Goal: Task Accomplishment & Management: Complete application form

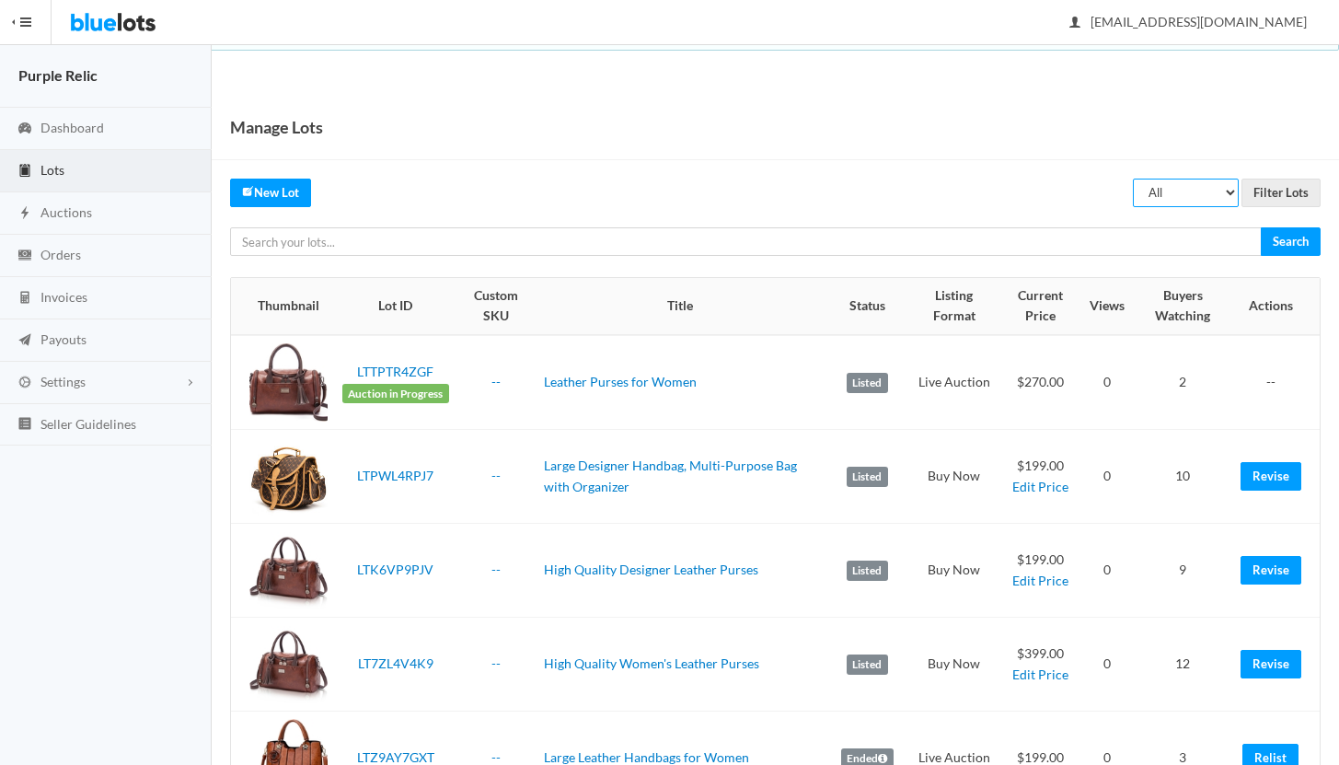
click at [1201, 193] on select "All Draft Unreviewed Rejected Scheduled Listed Sold Ended" at bounding box center [1186, 193] width 106 height 29
select select "ended"
click at [1286, 192] on input "Filter Lots" at bounding box center [1280, 193] width 79 height 29
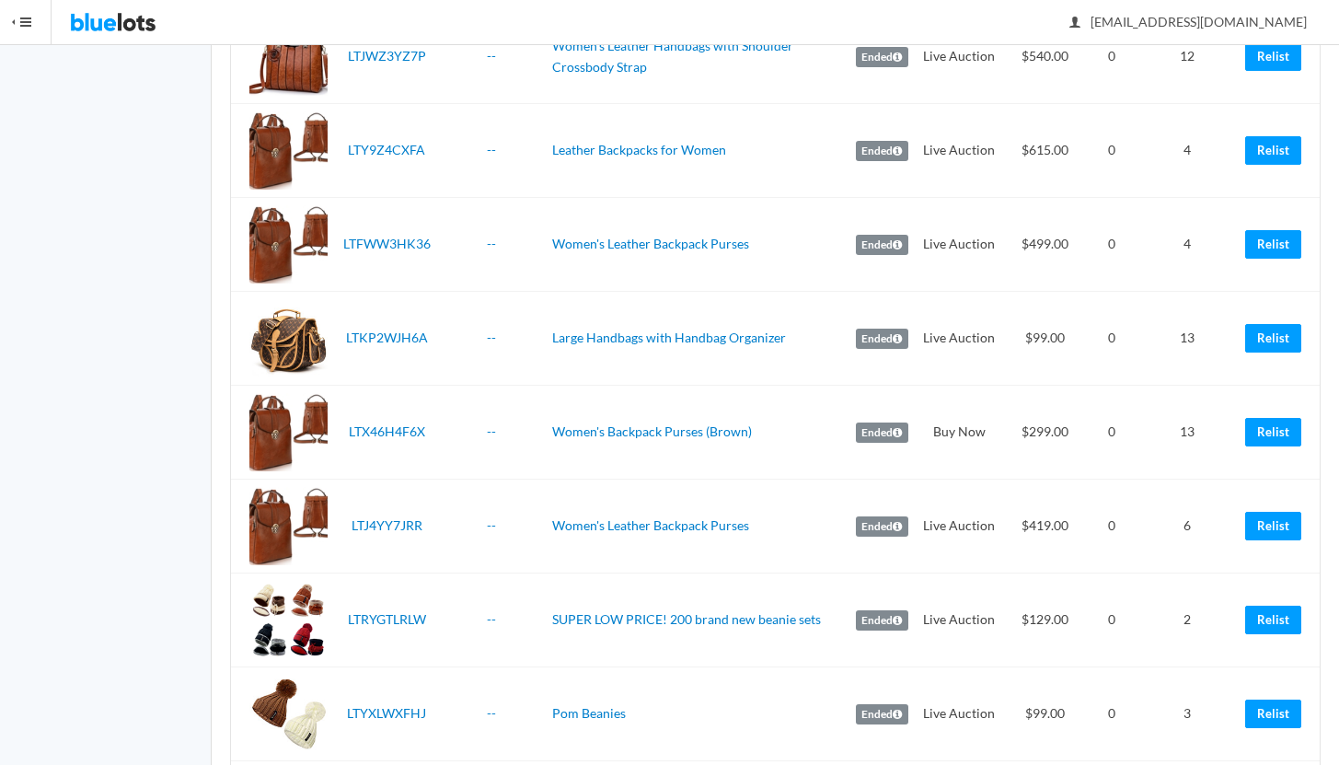
scroll to position [1000, 0]
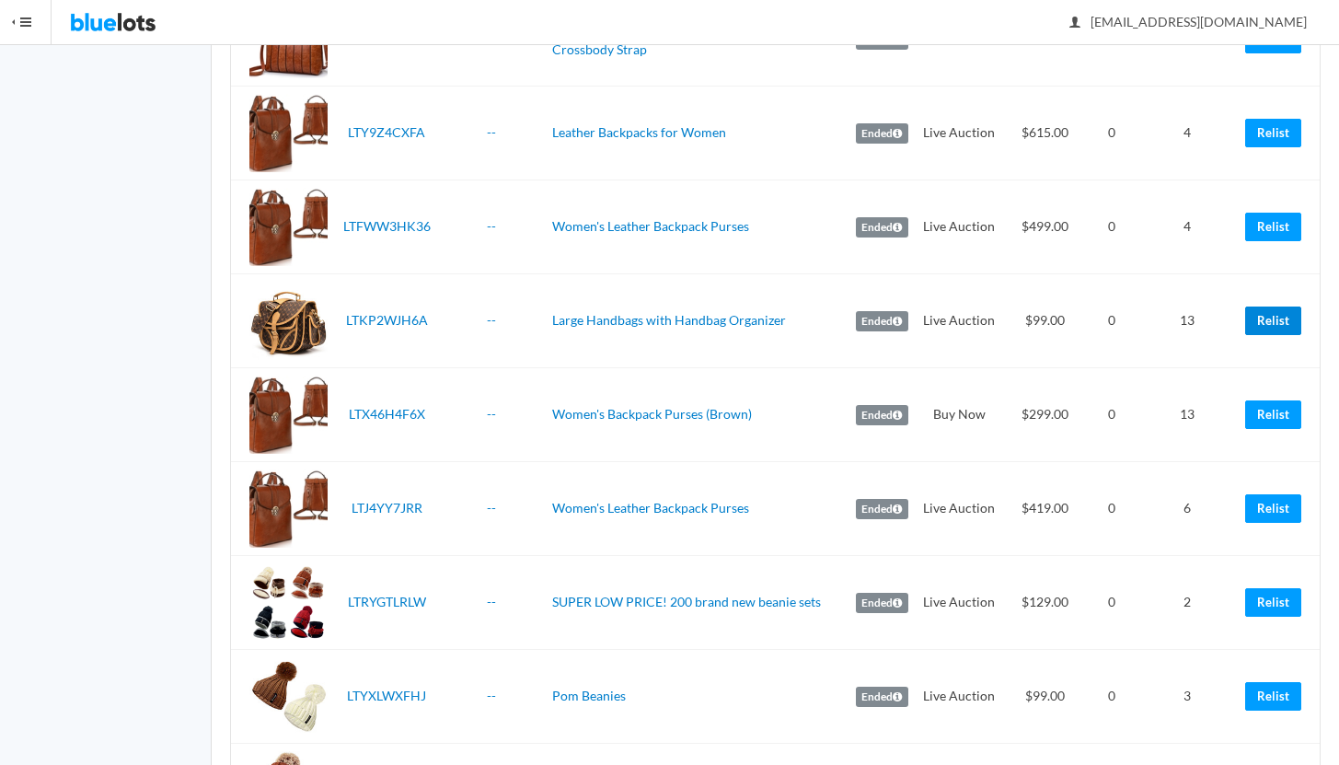
click at [1263, 317] on link "Relist" at bounding box center [1273, 320] width 56 height 29
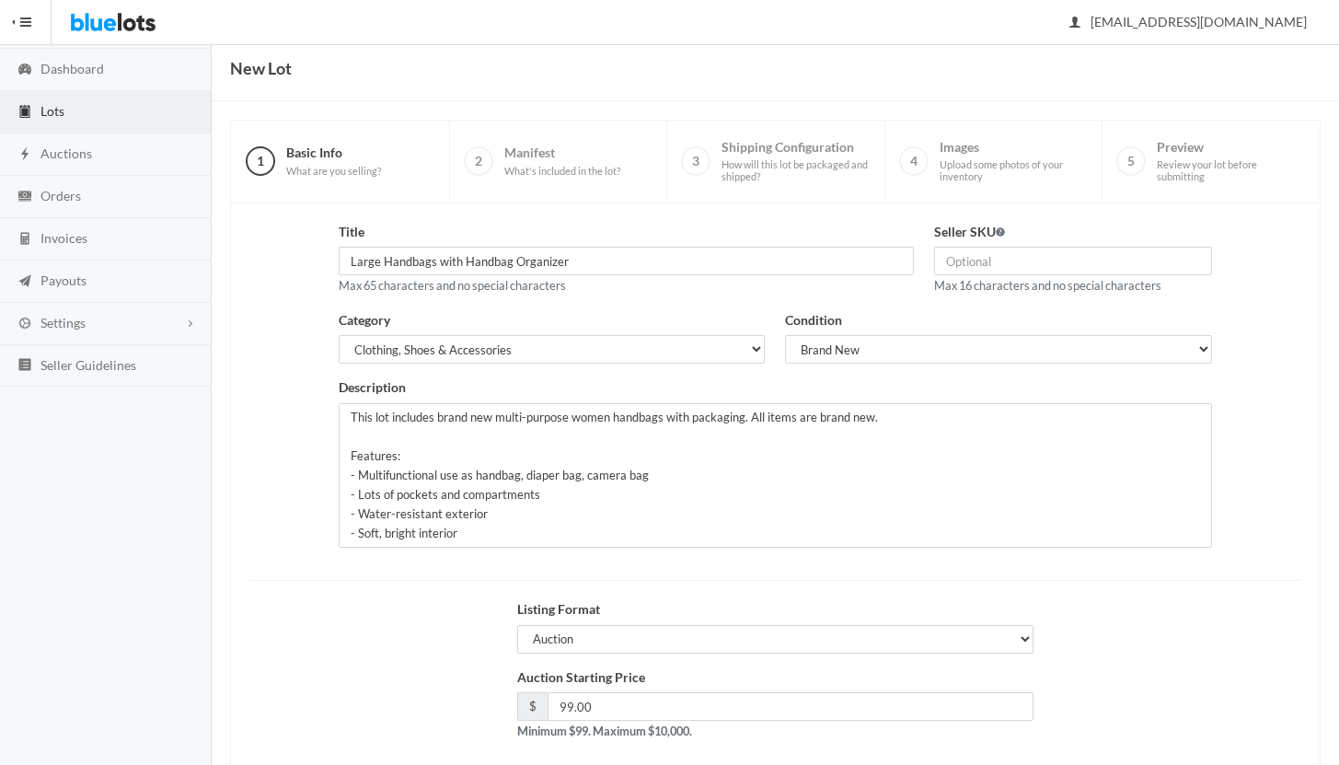
scroll to position [156, 0]
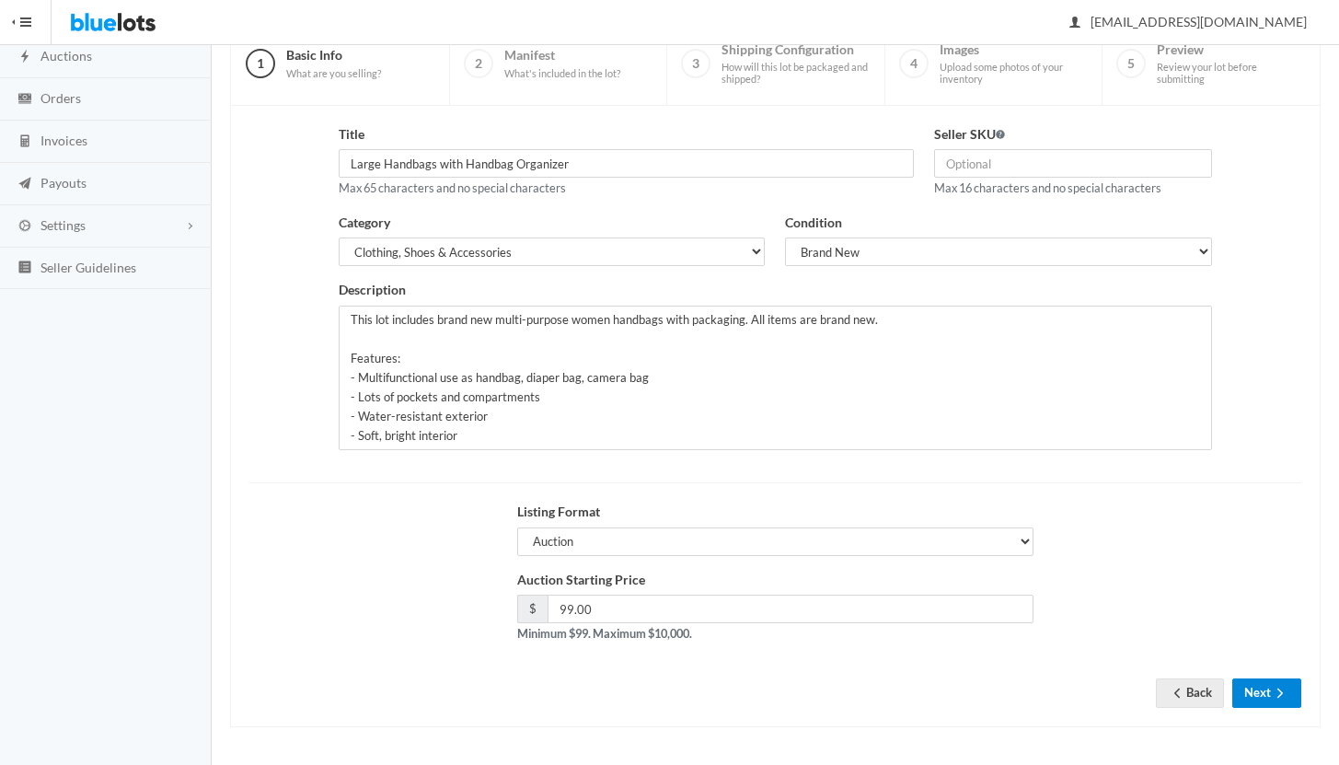
click at [1252, 695] on button "Next" at bounding box center [1266, 692] width 69 height 29
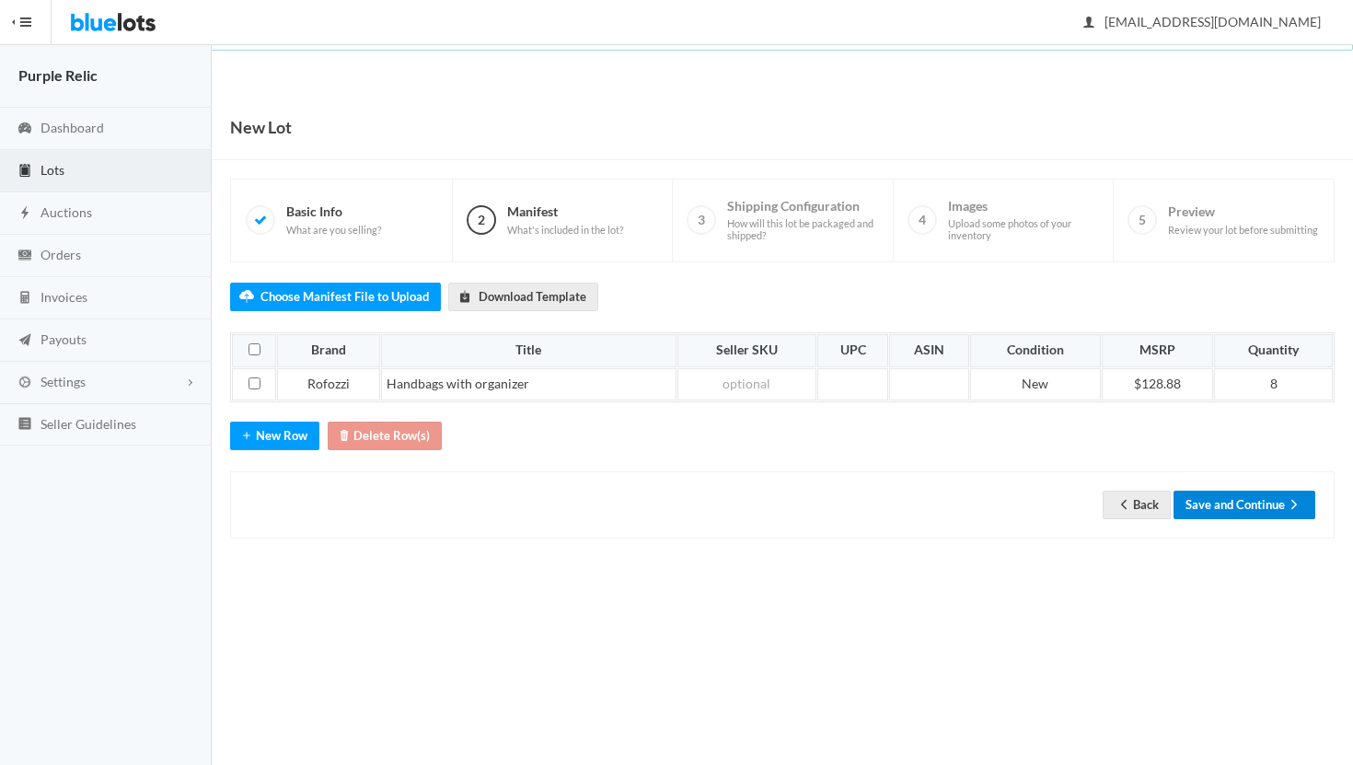
click at [1254, 501] on button "Save and Continue" at bounding box center [1244, 504] width 142 height 29
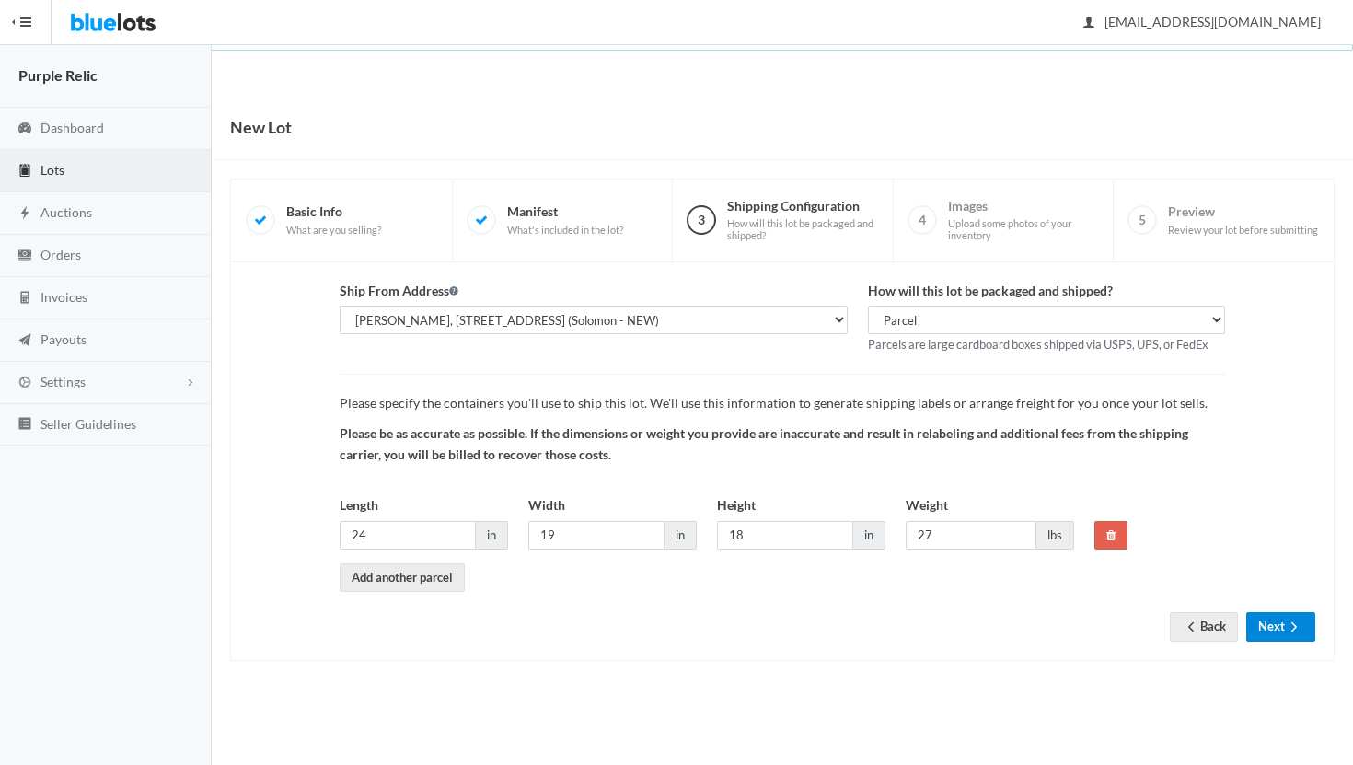
click at [1265, 623] on button "Next" at bounding box center [1280, 626] width 69 height 29
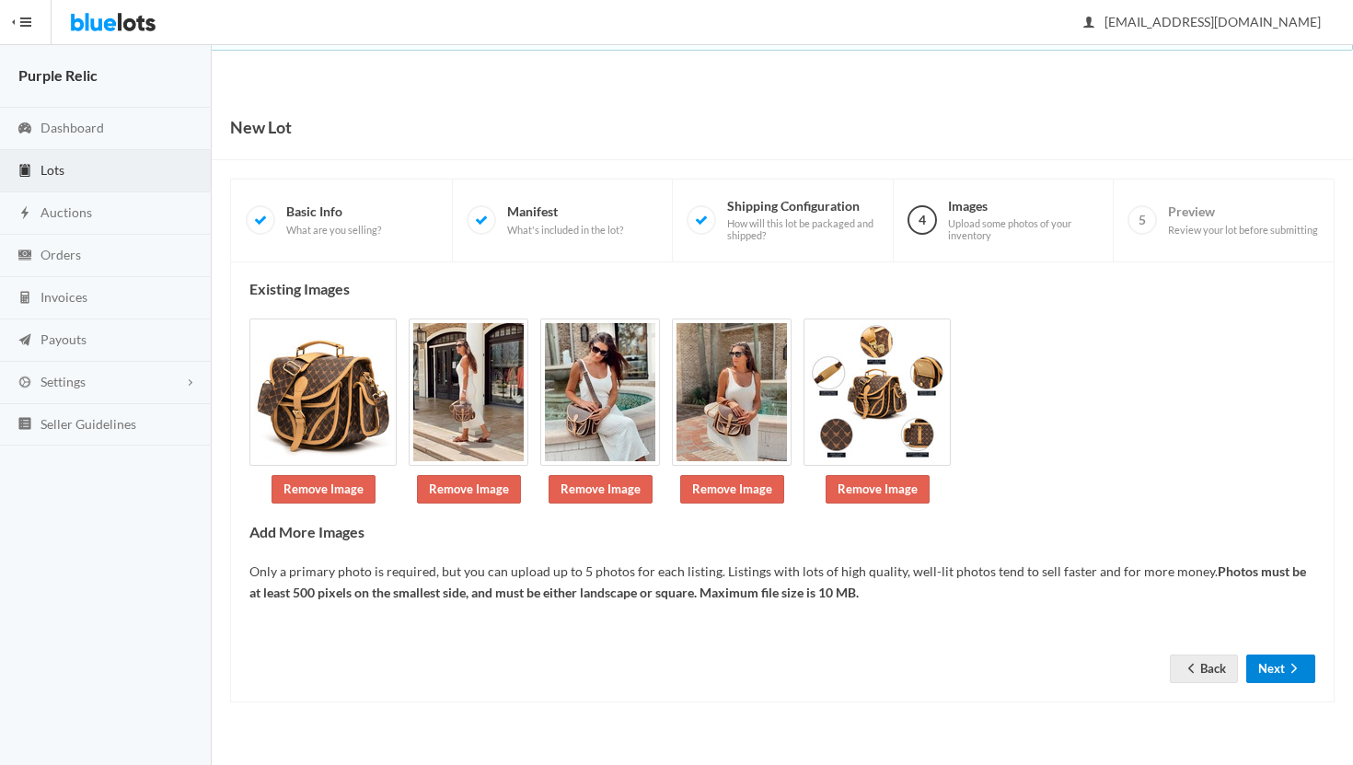
click at [1270, 667] on button "Next" at bounding box center [1280, 668] width 69 height 29
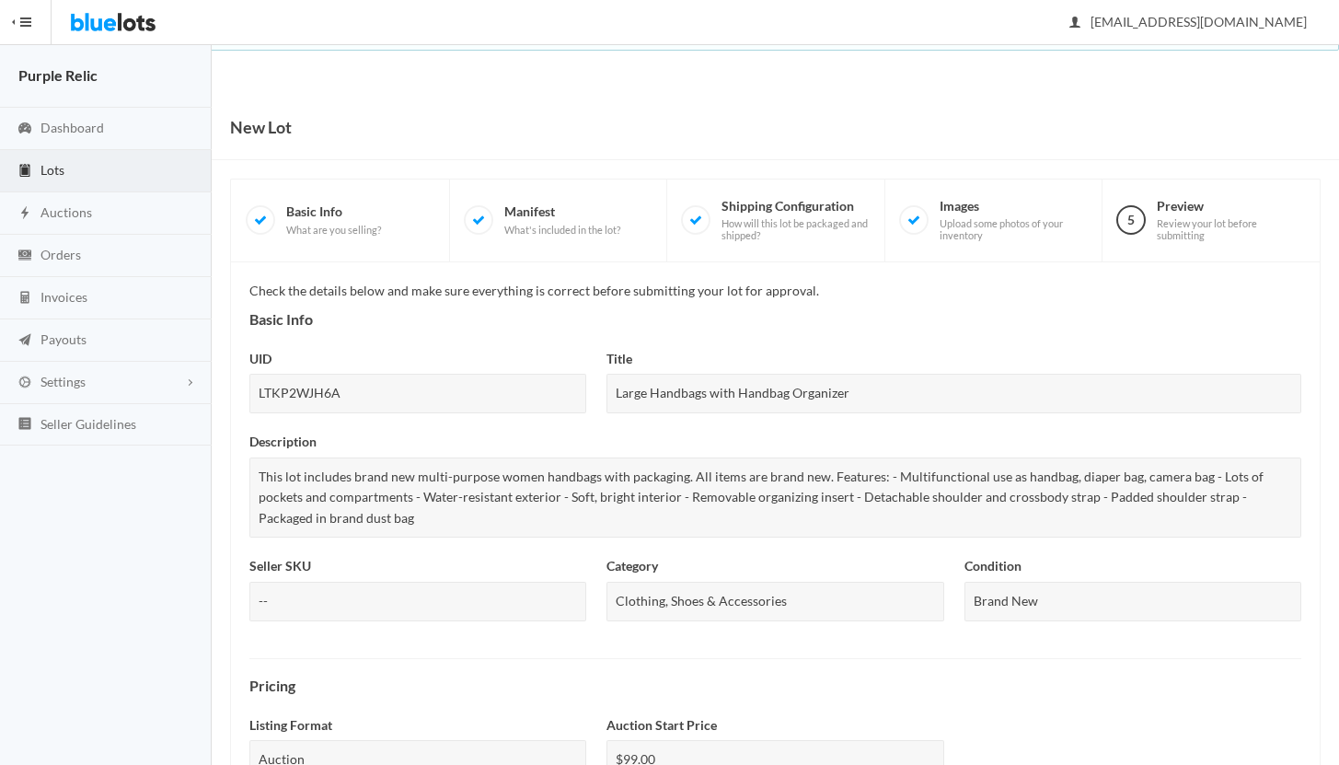
scroll to position [637, 0]
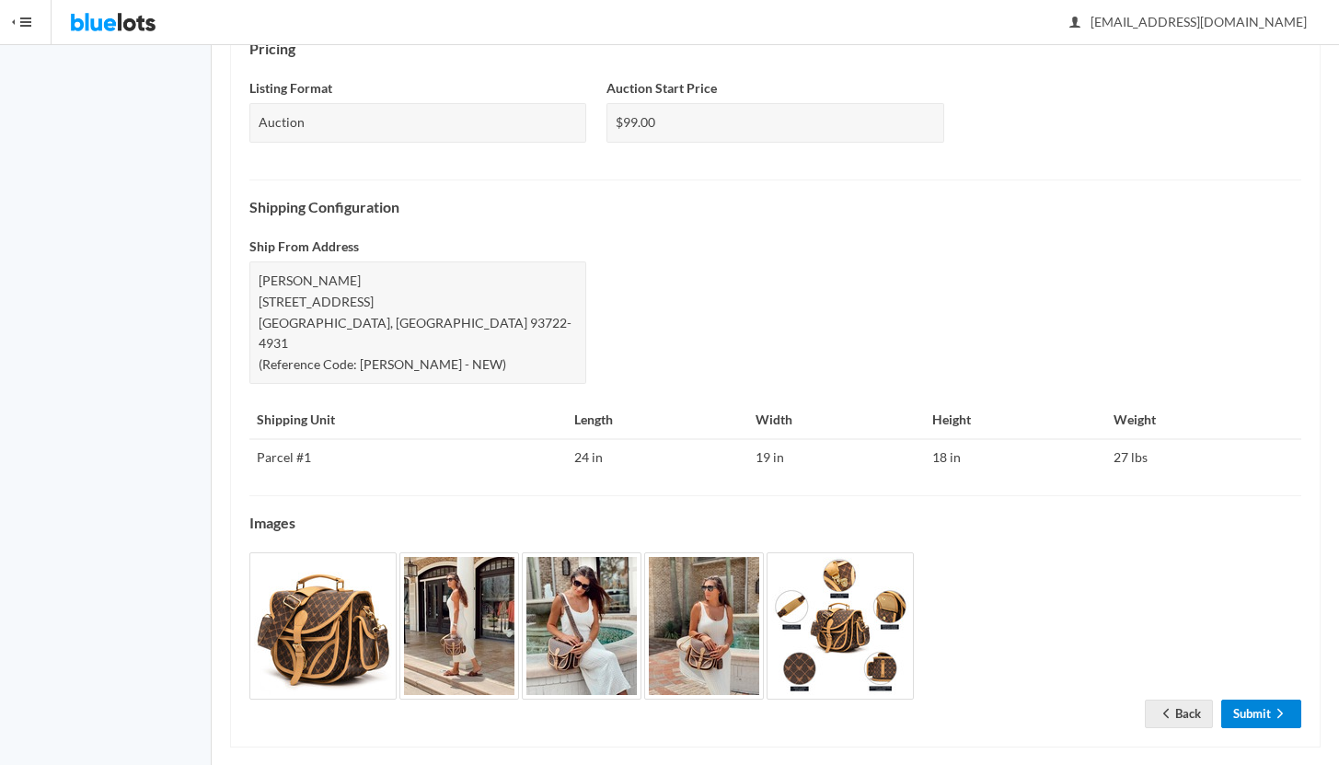
click at [1251, 699] on link "Submit" at bounding box center [1261, 713] width 80 height 29
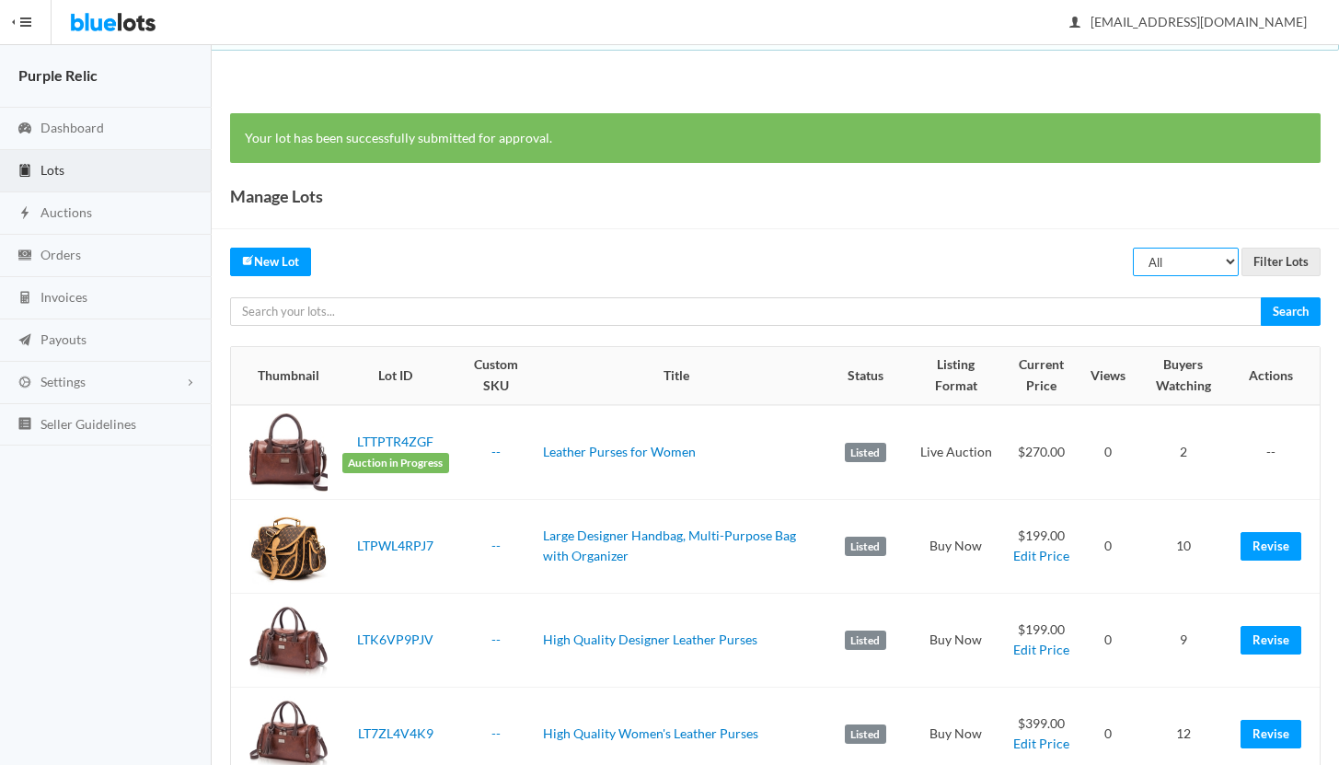
click at [1186, 258] on select "All Draft Unreviewed Rejected Scheduled Listed Sold Ended" at bounding box center [1186, 262] width 106 height 29
select select "ended"
click at [1268, 261] on input "Filter Lots" at bounding box center [1280, 262] width 79 height 29
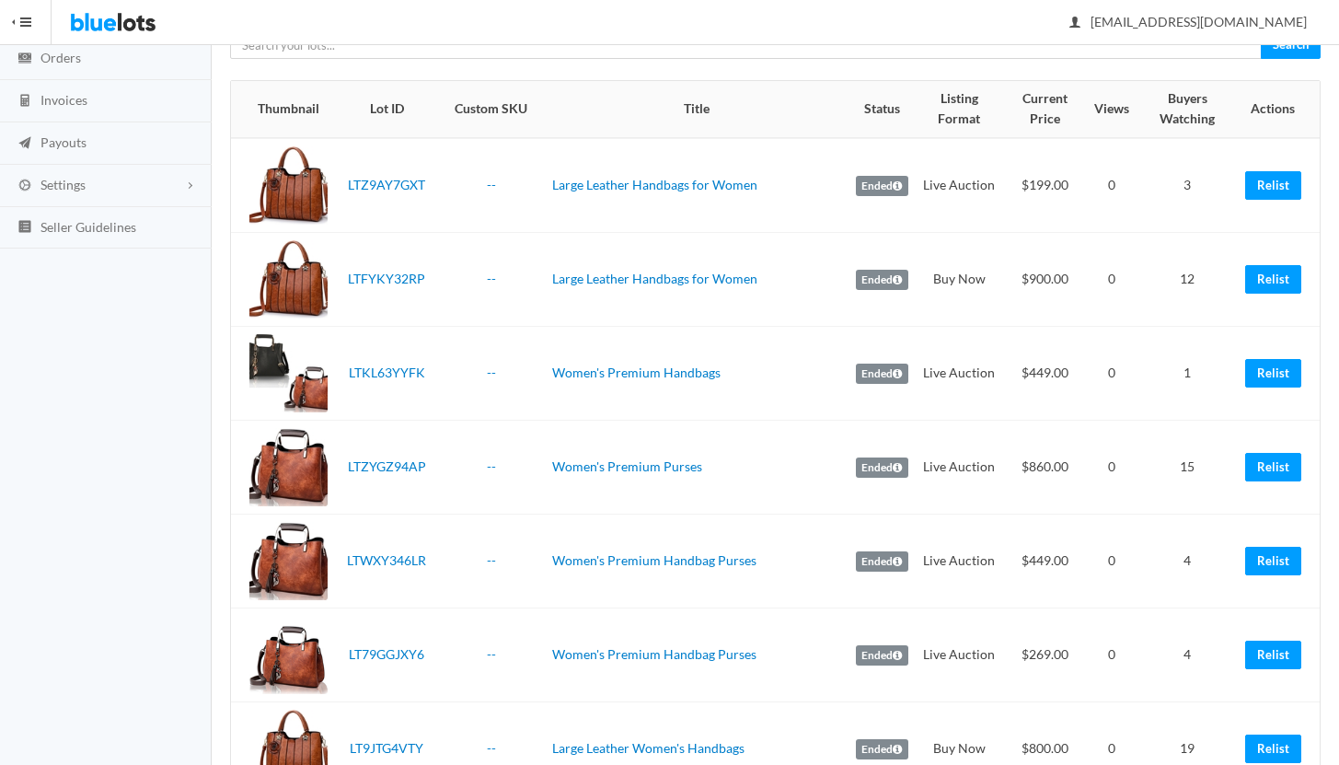
scroll to position [74, 0]
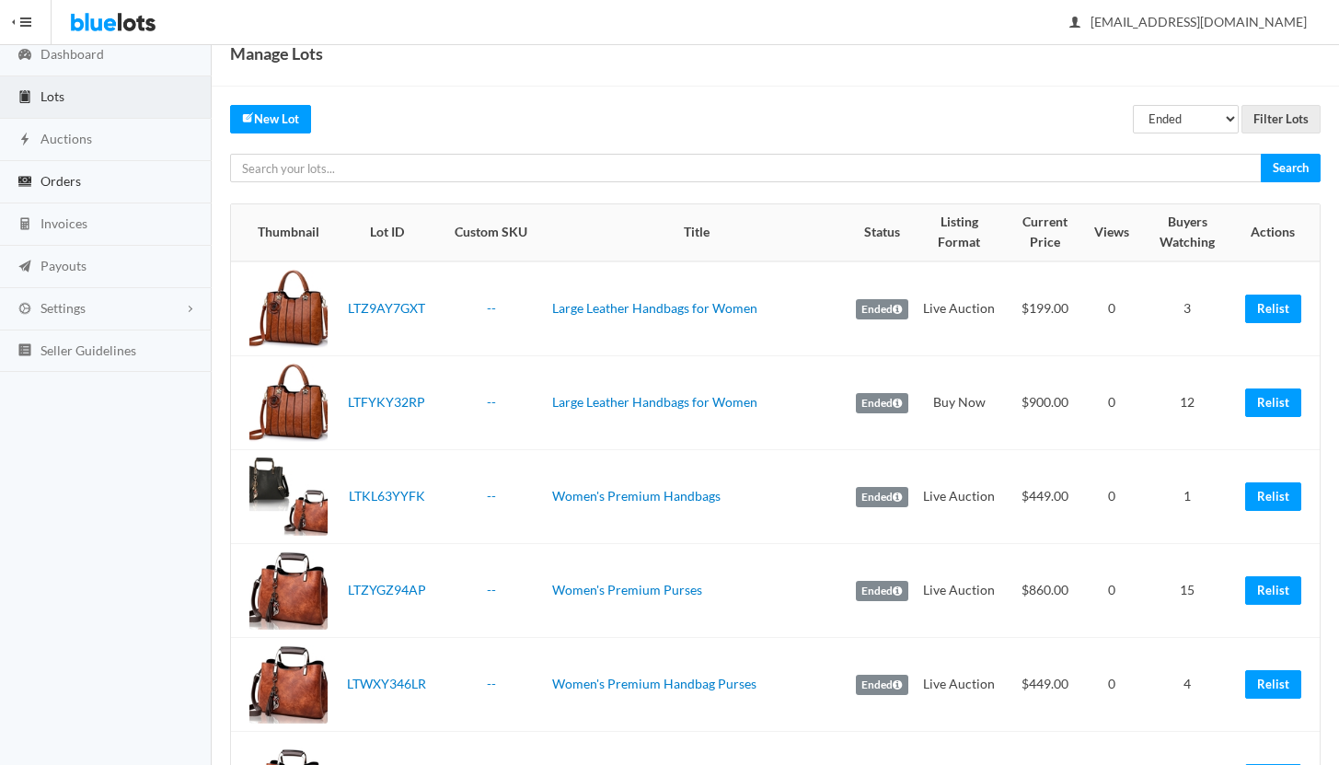
click at [70, 181] on span "Orders" at bounding box center [60, 181] width 40 height 16
